Goal: Task Accomplishment & Management: Use online tool/utility

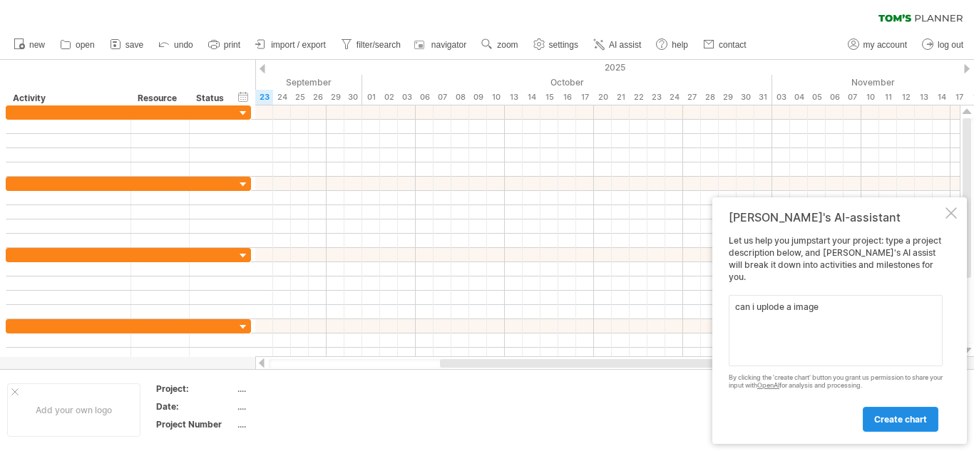
type textarea "can i uplode a image"
click at [904, 423] on span "create chart" at bounding box center [900, 419] width 53 height 11
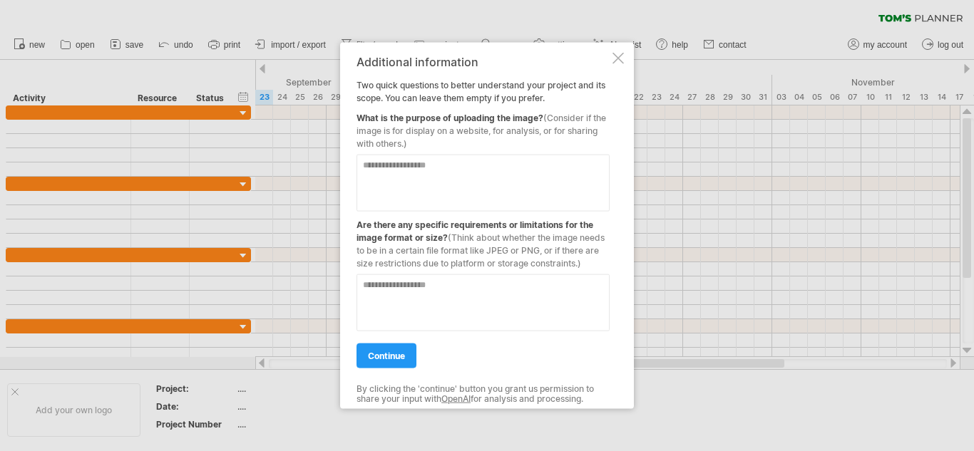
click at [627, 59] on div "Additional information Two quick questions to better understand your project an…" at bounding box center [487, 225] width 294 height 367
click at [618, 59] on div at bounding box center [617, 57] width 11 height 11
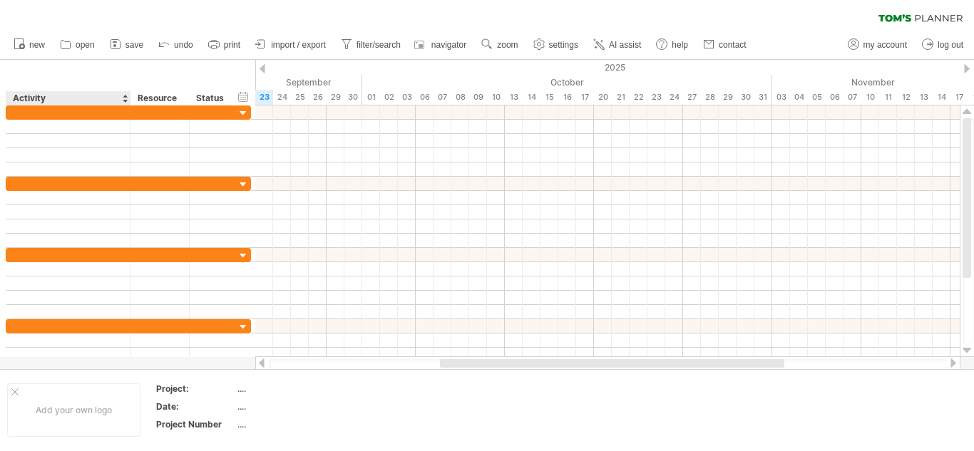
click at [53, 95] on div "Activity" at bounding box center [68, 98] width 110 height 14
click at [170, 101] on div "Resource" at bounding box center [159, 98] width 43 height 14
click at [239, 391] on div "...." at bounding box center [297, 389] width 120 height 12
click at [351, 400] on table "Project: .... Date: .... Project Number ...." at bounding box center [257, 409] width 205 height 55
click at [245, 405] on div "...." at bounding box center [297, 407] width 120 height 12
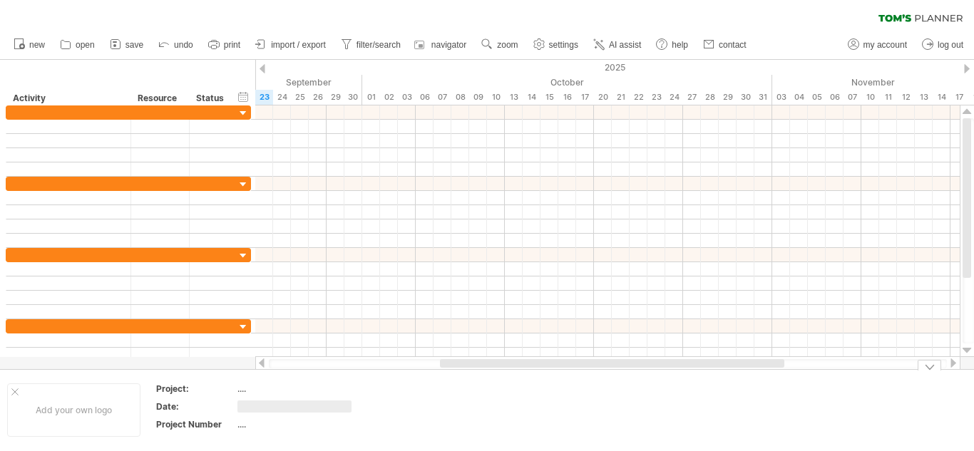
click at [434, 399] on td at bounding box center [423, 410] width 113 height 55
click at [240, 428] on div "...." at bounding box center [297, 424] width 120 height 12
click at [384, 416] on td at bounding box center [423, 410] width 113 height 55
click at [16, 393] on div at bounding box center [14, 391] width 7 height 7
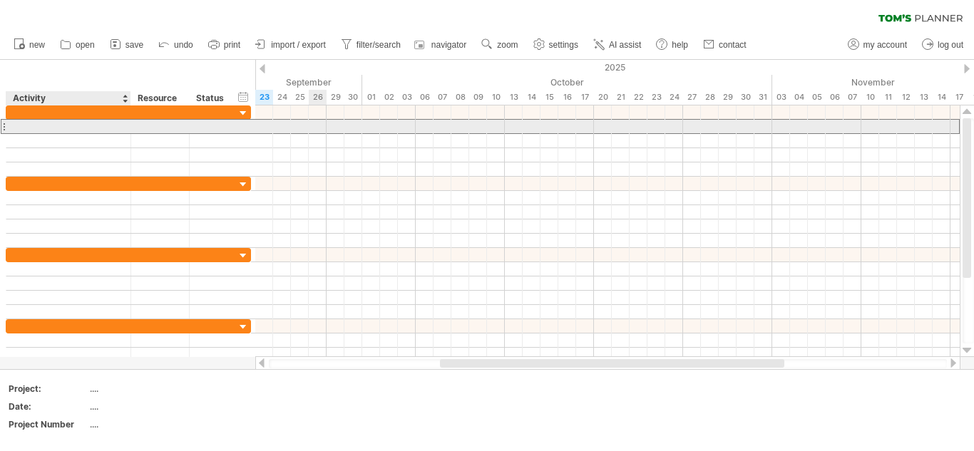
click at [63, 122] on div at bounding box center [69, 127] width 110 height 14
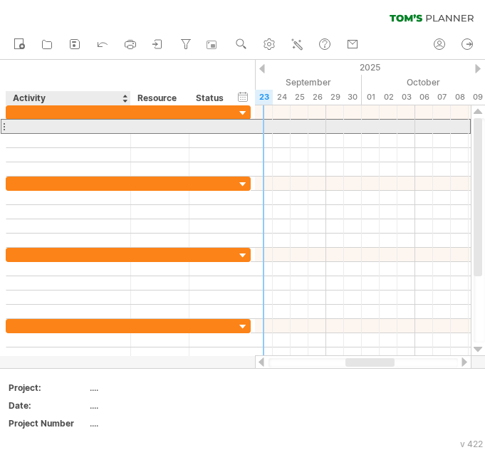
click at [92, 128] on div at bounding box center [69, 127] width 110 height 14
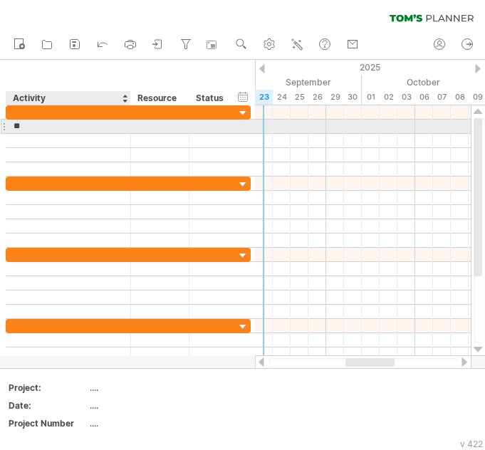
type input "*"
type input "**********"
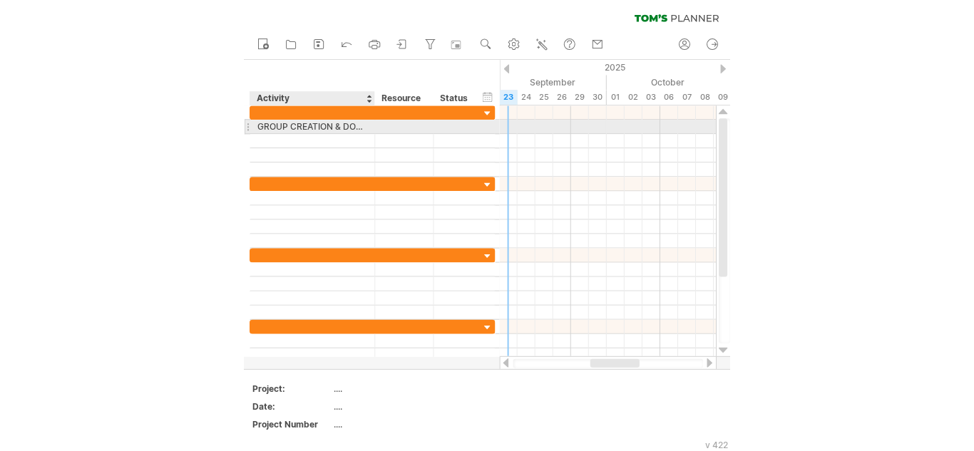
scroll to position [0, 0]
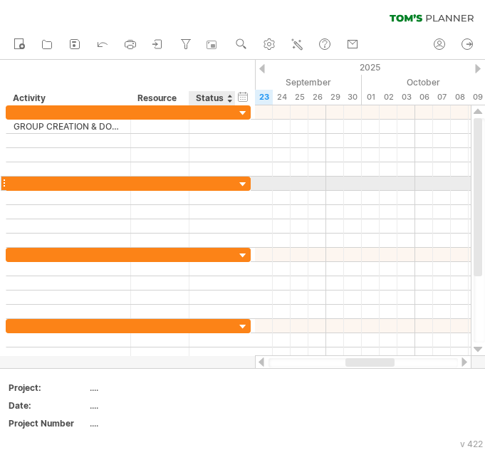
click at [244, 183] on div at bounding box center [244, 185] width 14 height 14
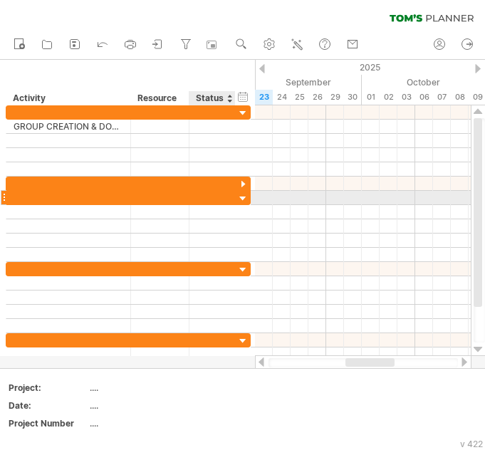
click at [240, 198] on div at bounding box center [244, 199] width 14 height 14
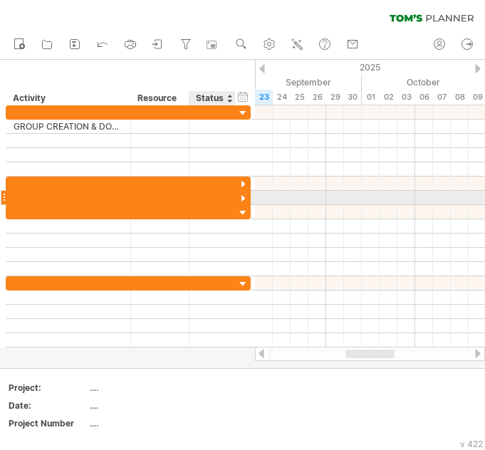
click at [241, 198] on div at bounding box center [244, 199] width 14 height 14
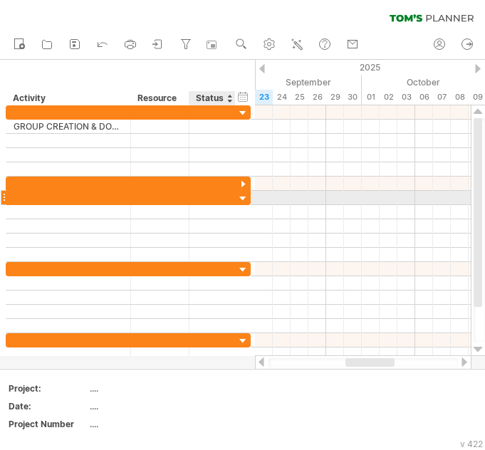
click at [242, 197] on div at bounding box center [244, 199] width 14 height 14
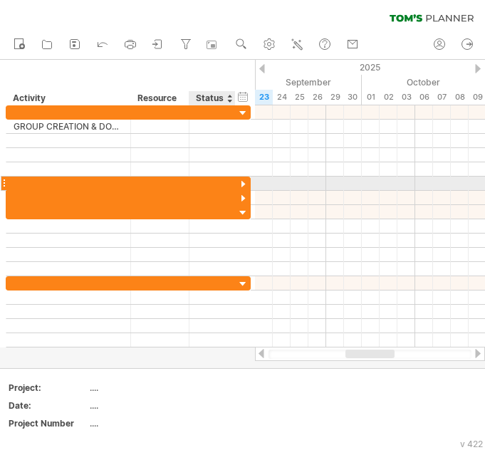
click at [244, 182] on div at bounding box center [244, 185] width 14 height 14
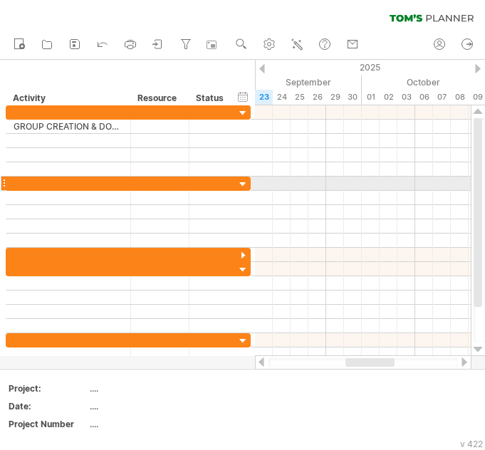
click at [2, 181] on div at bounding box center [4, 183] width 6 height 15
click at [3, 183] on div at bounding box center [4, 183] width 6 height 15
click at [4, 183] on div at bounding box center [4, 183] width 6 height 15
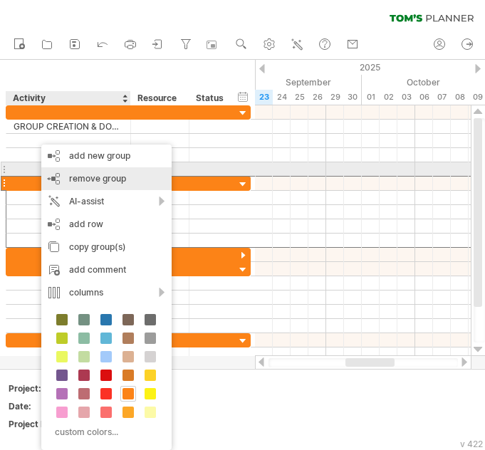
click at [105, 176] on span "remove group" at bounding box center [97, 178] width 57 height 11
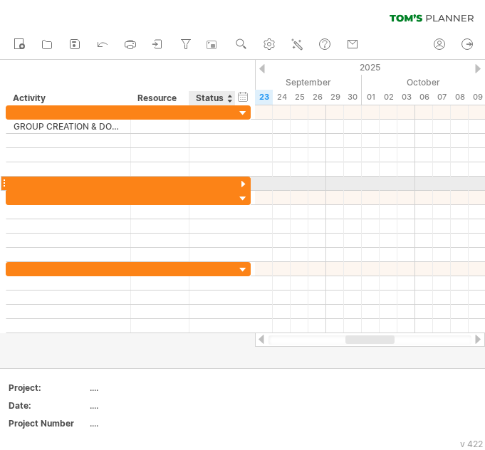
click at [242, 182] on div at bounding box center [244, 185] width 14 height 14
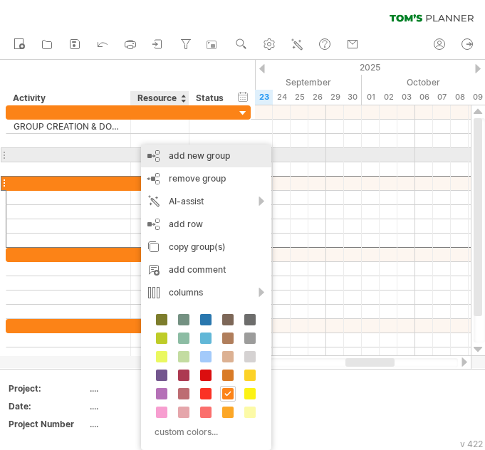
click at [200, 150] on div "add new group" at bounding box center [206, 156] width 130 height 23
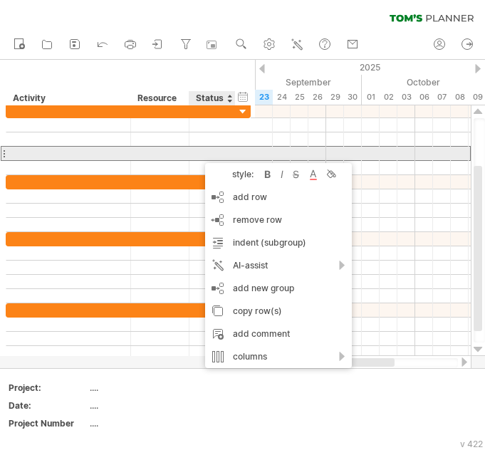
click at [120, 158] on div at bounding box center [69, 154] width 110 height 14
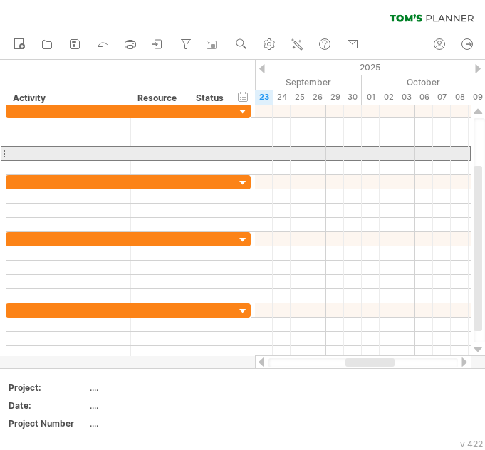
click at [5, 151] on div at bounding box center [4, 153] width 6 height 15
click at [2, 154] on div at bounding box center [4, 153] width 6 height 15
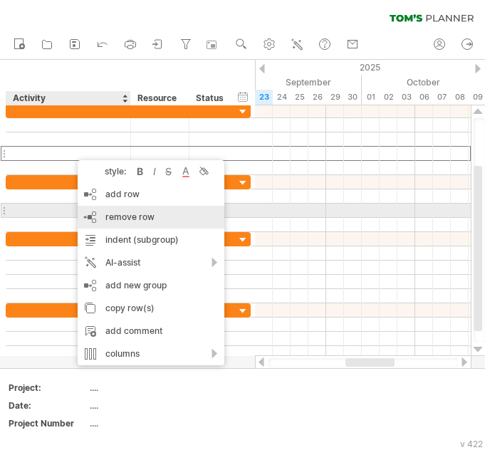
click at [131, 217] on span "remove row" at bounding box center [129, 217] width 49 height 11
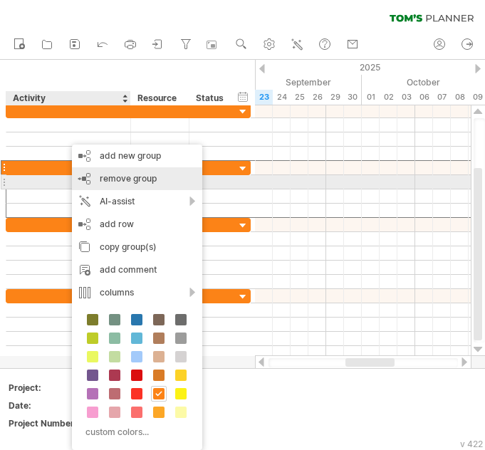
click at [148, 183] on span "remove group" at bounding box center [128, 178] width 57 height 11
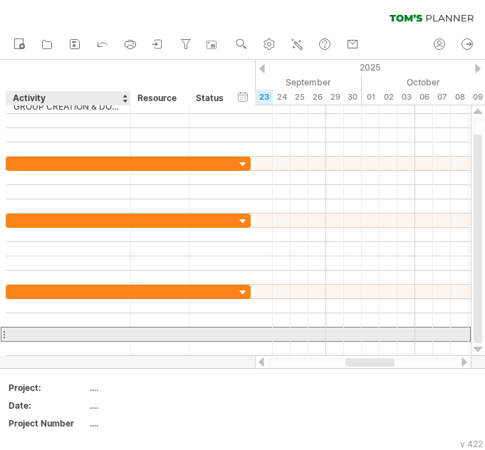
click at [88, 335] on div at bounding box center [69, 335] width 110 height 14
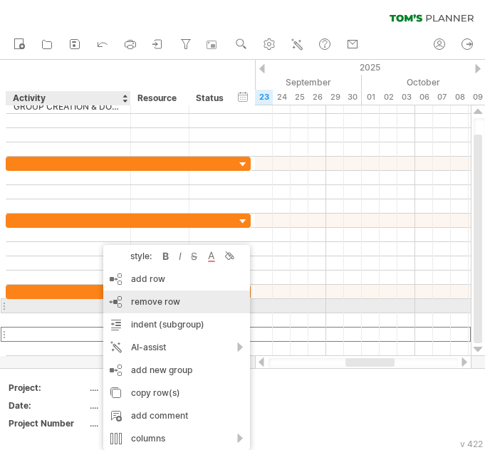
click at [163, 299] on span "remove row" at bounding box center [155, 302] width 49 height 11
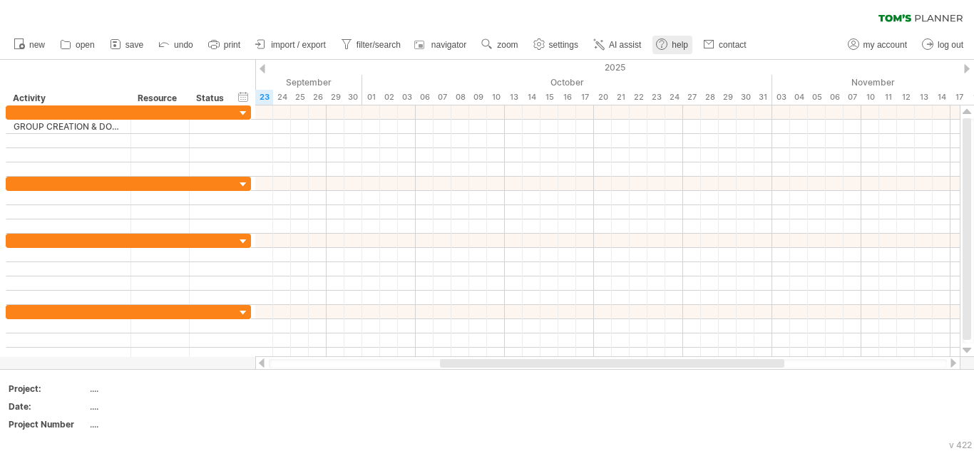
click at [664, 43] on use at bounding box center [661, 44] width 14 height 14
drag, startPoint x: 956, startPoint y: 0, endPoint x: 663, endPoint y: 14, distance: 293.3
click at [663, 14] on div "clear filter reapply filter" at bounding box center [487, 15] width 974 height 30
click at [924, 43] on icon at bounding box center [927, 44] width 14 height 14
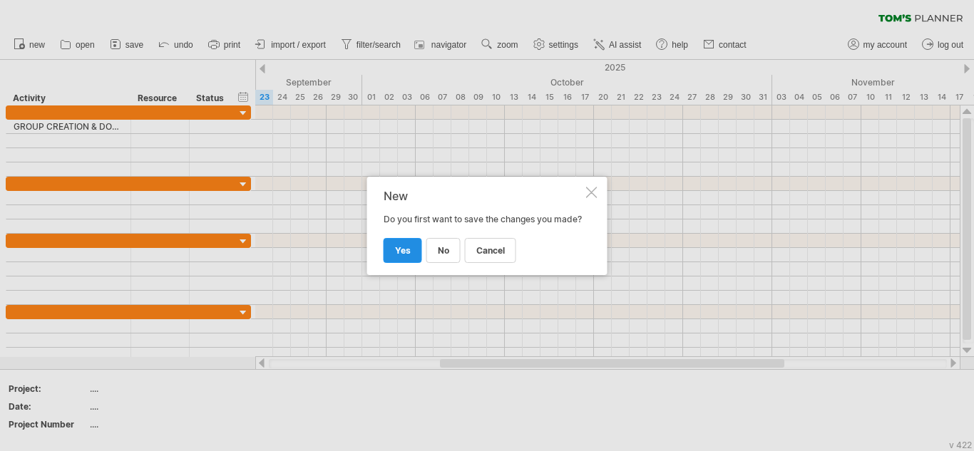
click at [393, 263] on link "yes" at bounding box center [402, 250] width 38 height 25
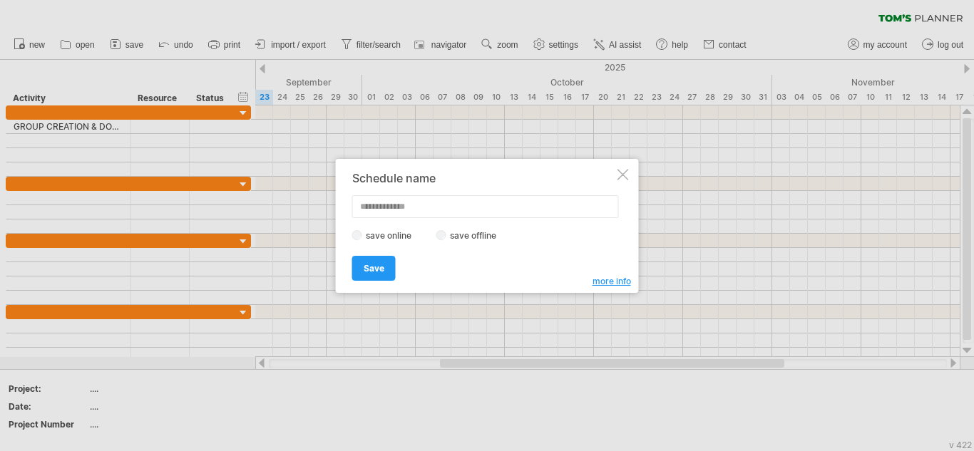
click at [614, 177] on div "Schedule name" at bounding box center [483, 178] width 262 height 13
click at [626, 175] on div at bounding box center [622, 174] width 11 height 11
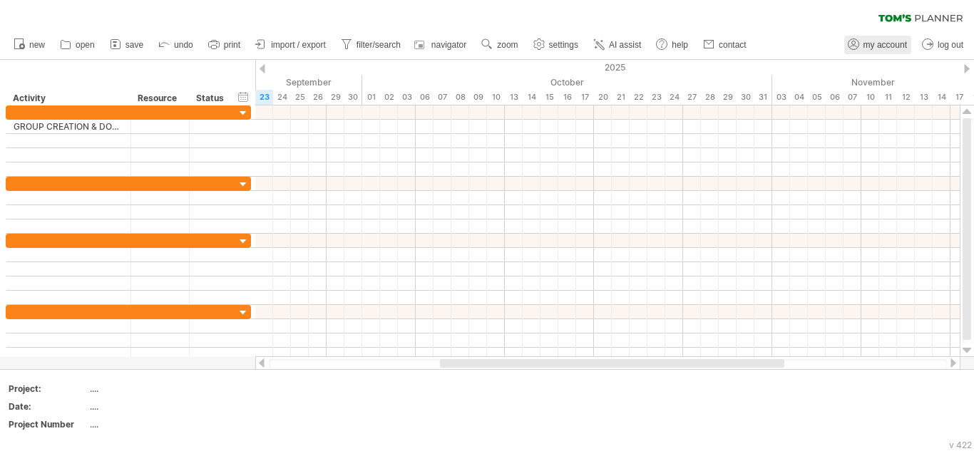
click at [854, 49] on circle at bounding box center [852, 44] width 11 height 11
type input "**********"
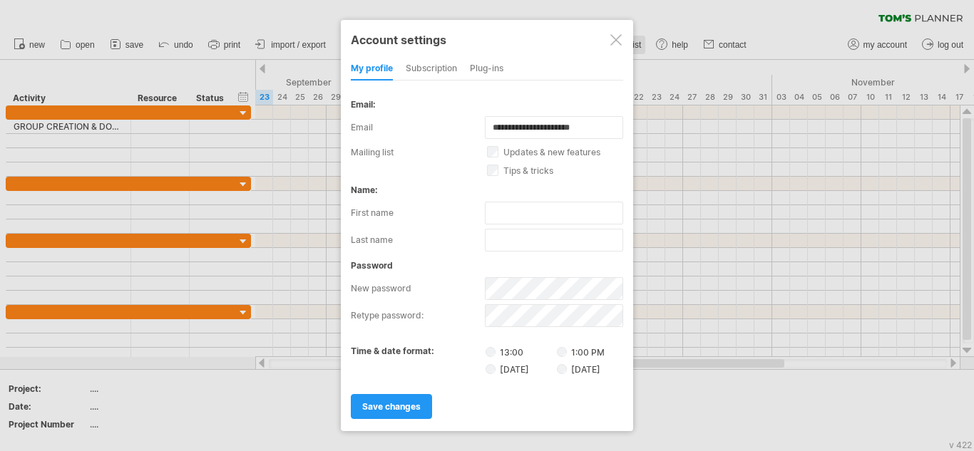
click at [616, 43] on div at bounding box center [615, 39] width 11 height 11
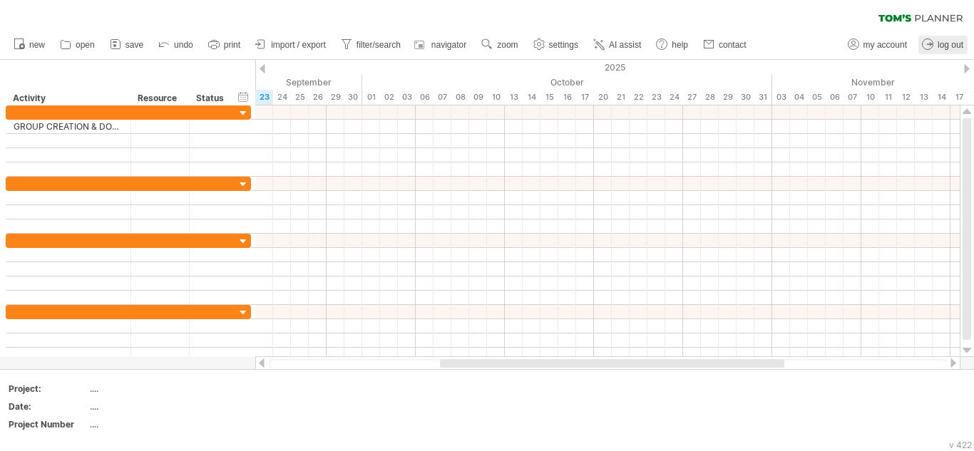
click at [932, 43] on icon at bounding box center [927, 44] width 14 height 14
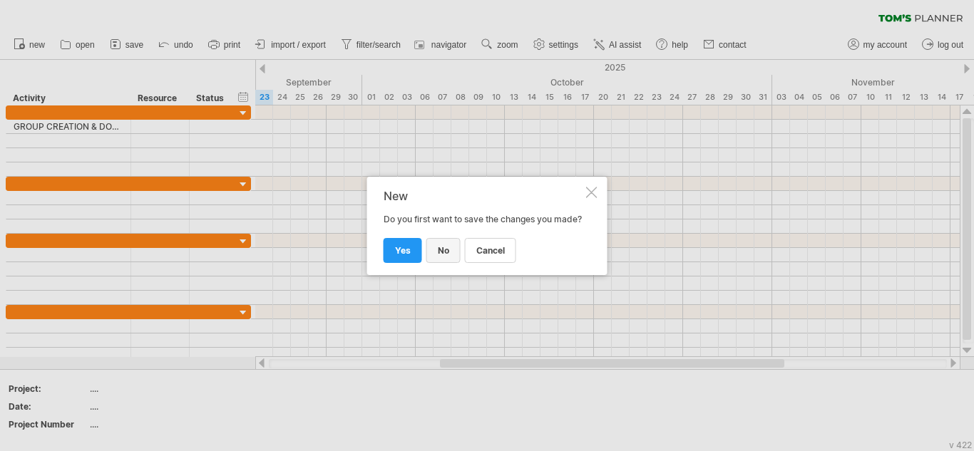
click at [442, 254] on span "no" at bounding box center [443, 250] width 11 height 11
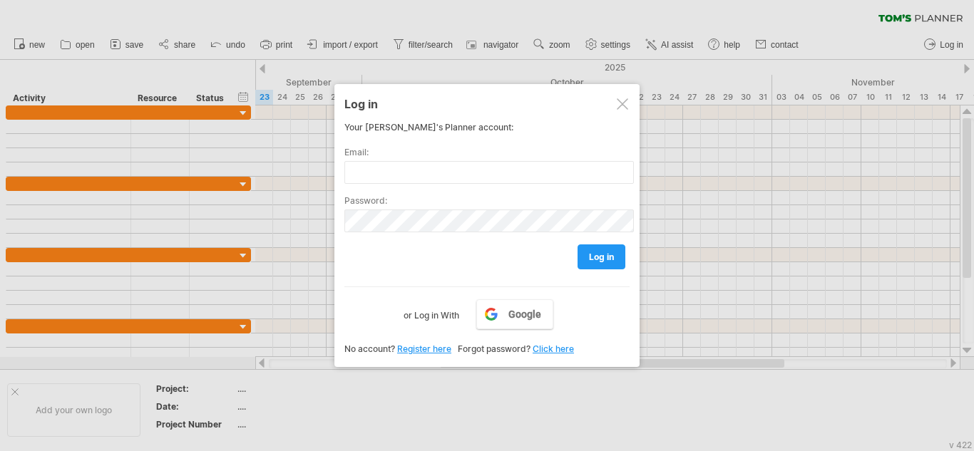
click at [621, 104] on div at bounding box center [622, 103] width 11 height 11
